Goal: Task Accomplishment & Management: Use online tool/utility

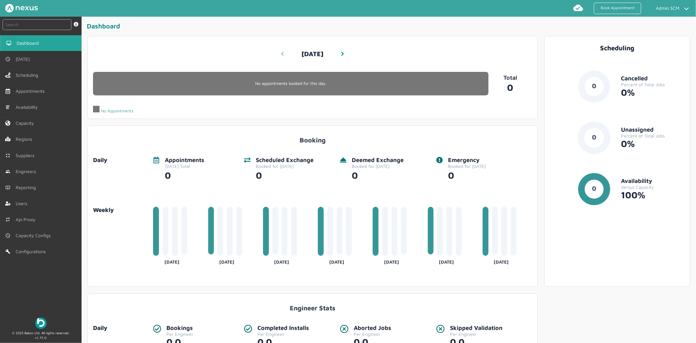
click at [283, 51] on link at bounding box center [282, 54] width 5 height 12
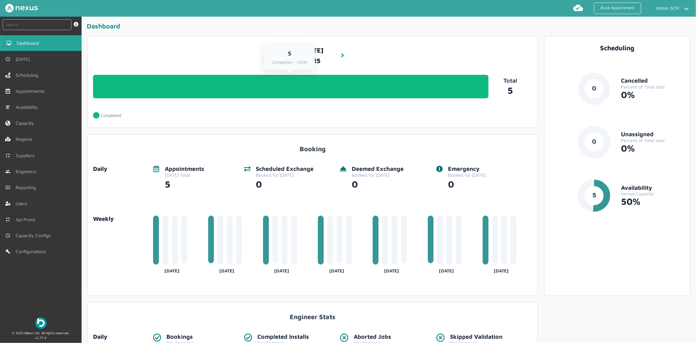
click at [319, 83] on link "5 Completed - 100%" at bounding box center [291, 87] width 396 height 24
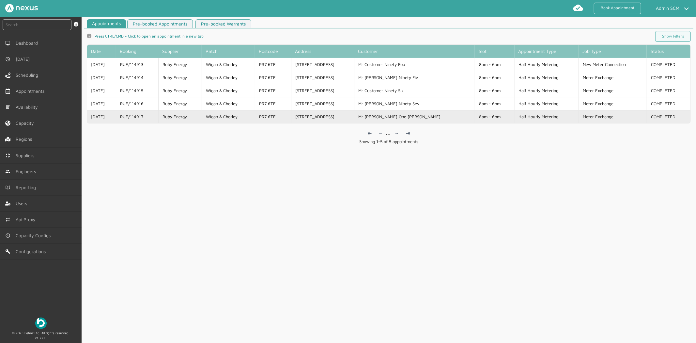
click at [191, 117] on td "Ruby Energy" at bounding box center [180, 116] width 44 height 13
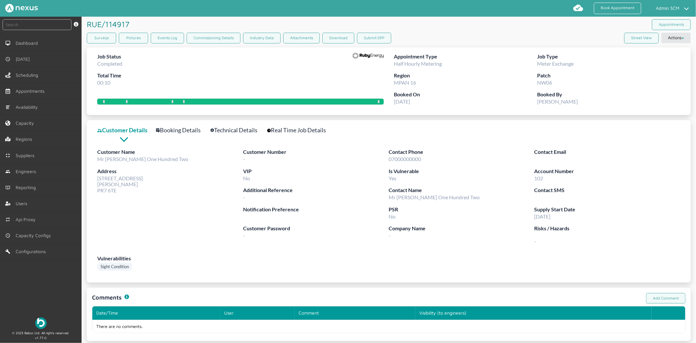
click at [242, 130] on link "Technical Details" at bounding box center [238, 129] width 54 height 9
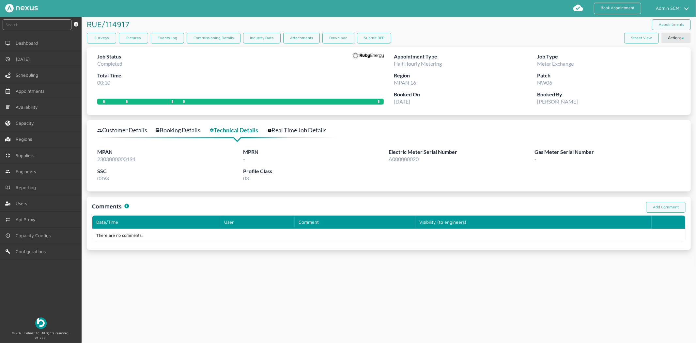
click at [124, 129] on link "Customer Details" at bounding box center [125, 129] width 57 height 9
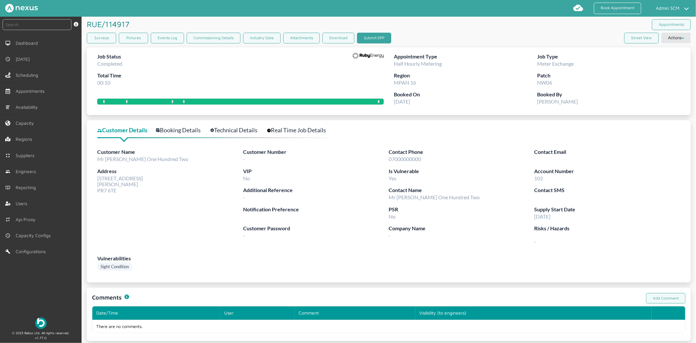
click at [370, 38] on button "Submit DFP" at bounding box center [374, 38] width 34 height 11
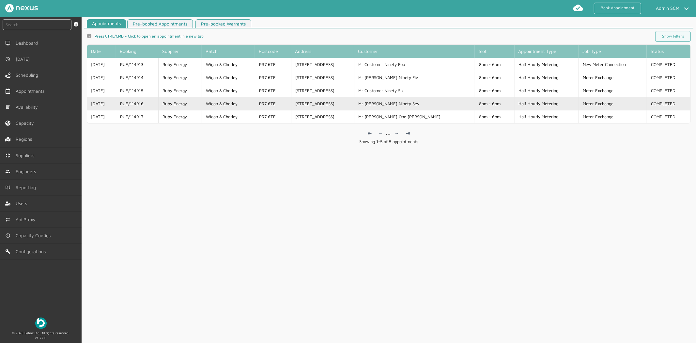
click at [157, 103] on td "RUE/114916" at bounding box center [137, 103] width 42 height 13
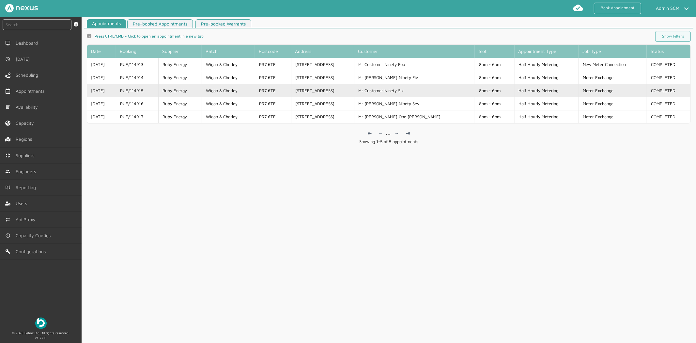
click at [158, 89] on td "RUE/114915" at bounding box center [137, 90] width 42 height 13
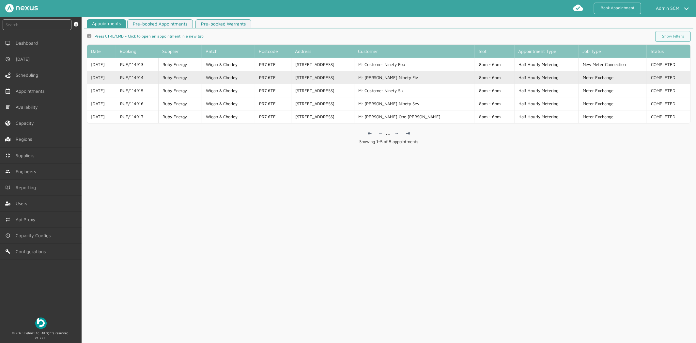
click at [158, 77] on td "RUE/114914" at bounding box center [137, 77] width 42 height 13
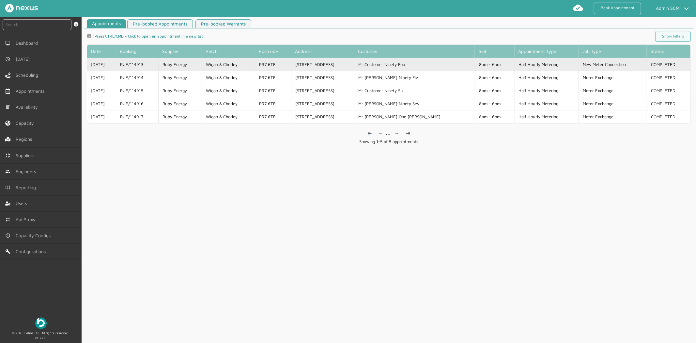
click at [158, 64] on td "RUE/114913" at bounding box center [137, 64] width 42 height 13
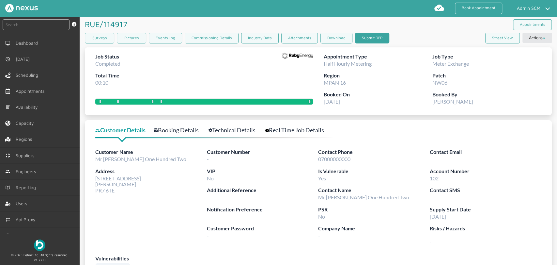
click at [376, 39] on button "Submit DFP" at bounding box center [372, 38] width 34 height 11
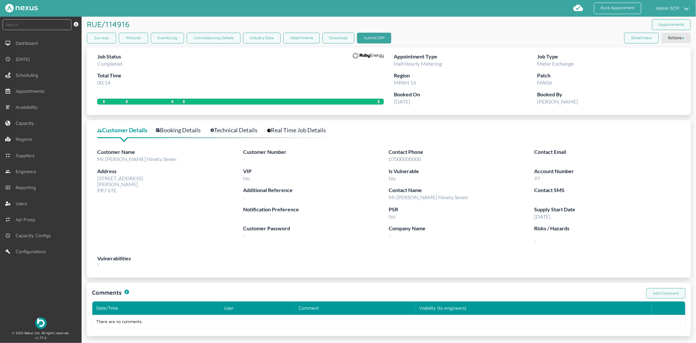
click at [361, 39] on button "Submit DFP" at bounding box center [374, 38] width 34 height 11
click at [376, 37] on button "Submit DFP" at bounding box center [374, 38] width 34 height 11
click at [364, 35] on button "Submit DFP" at bounding box center [374, 38] width 34 height 11
click at [385, 40] on button "Submit DFP" at bounding box center [374, 38] width 34 height 11
